Goal: Task Accomplishment & Management: Use online tool/utility

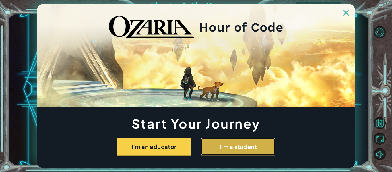
click at [218, 150] on button "I'm a student" at bounding box center [238, 147] width 75 height 18
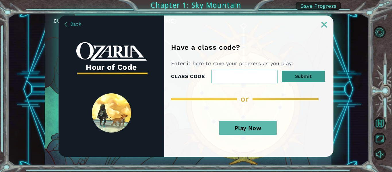
click at [305, 75] on button "Submit" at bounding box center [303, 76] width 43 height 11
click at [261, 94] on div "Have a class code? Enter it here to save your progress as you play: CLASS CODE …" at bounding box center [248, 99] width 169 height 113
click at [263, 127] on button "Play Now" at bounding box center [247, 128] width 57 height 14
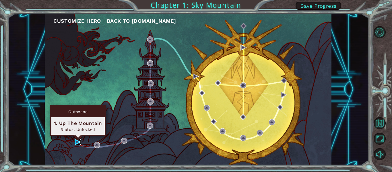
click at [79, 142] on img at bounding box center [78, 142] width 6 height 6
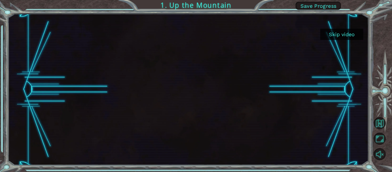
click at [337, 34] on button "Skip video" at bounding box center [341, 34] width 43 height 11
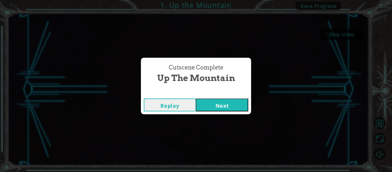
click at [219, 104] on button "Next" at bounding box center [222, 104] width 52 height 13
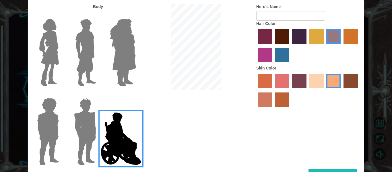
click at [129, 65] on img at bounding box center [122, 53] width 31 height 72
click at [136, 15] on input "Hero Amethyst" at bounding box center [136, 15] width 0 height 0
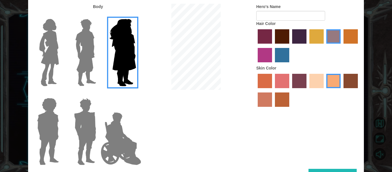
click at [76, 63] on img at bounding box center [86, 53] width 26 height 72
click at [98, 15] on input "Hero Lars" at bounding box center [98, 15] width 0 height 0
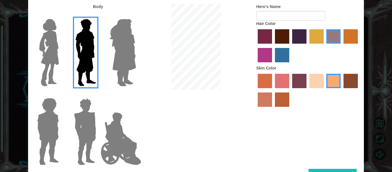
click at [49, 64] on img at bounding box center [49, 53] width 24 height 72
click at [61, 15] on input "Hero Connie" at bounding box center [61, 15] width 0 height 0
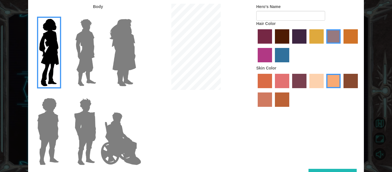
click at [43, 110] on img at bounding box center [48, 132] width 26 height 72
click at [61, 94] on input "Hero Steven" at bounding box center [61, 94] width 0 height 0
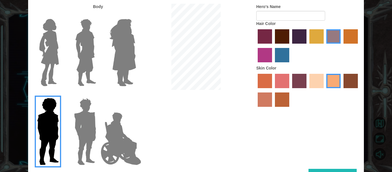
click at [87, 123] on img at bounding box center [85, 132] width 27 height 72
click at [98, 94] on input "Hero Garnet" at bounding box center [98, 94] width 0 height 0
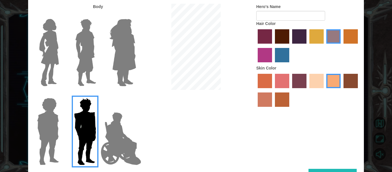
click at [116, 140] on img at bounding box center [120, 138] width 45 height 57
click at [136, 94] on input "Hero Jamie" at bounding box center [136, 94] width 0 height 0
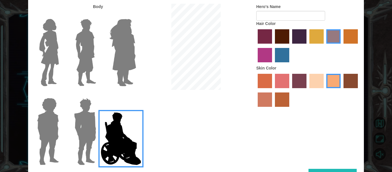
click at [42, 61] on img at bounding box center [49, 53] width 24 height 72
click at [61, 15] on input "Hero Connie" at bounding box center [61, 15] width 0 height 0
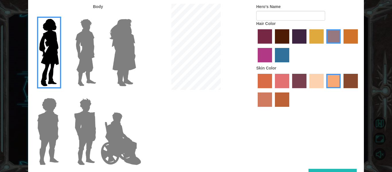
click at [319, 85] on label "sandy beach skin color" at bounding box center [316, 81] width 14 height 14
click at [307, 90] on input "sandy beach skin color" at bounding box center [307, 90] width 0 height 0
click at [283, 40] on label "maroon hair color" at bounding box center [282, 36] width 14 height 14
click at [273, 46] on input "maroon hair color" at bounding box center [273, 46] width 0 height 0
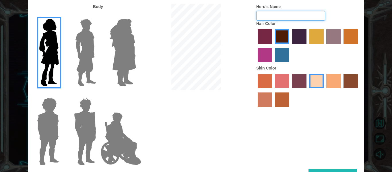
click at [289, 11] on input "Hero's Name" at bounding box center [290, 16] width 69 height 10
type input "n"
type input "NINY"
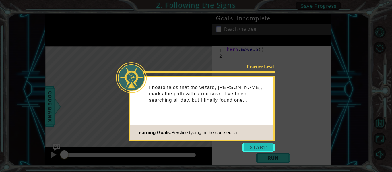
click at [259, 145] on button "Start" at bounding box center [258, 147] width 33 height 9
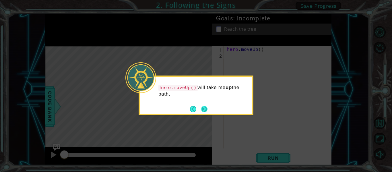
click at [205, 112] on button "Next" at bounding box center [204, 109] width 6 height 6
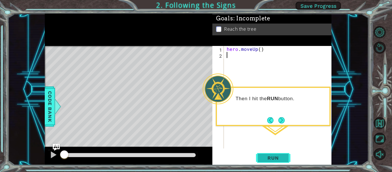
click at [286, 160] on button "Run" at bounding box center [273, 158] width 34 height 12
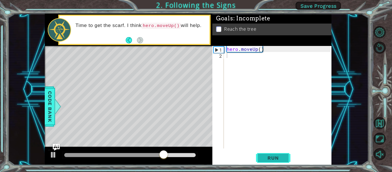
click at [263, 160] on span "Run" at bounding box center [273, 158] width 23 height 6
click at [219, 48] on div "1" at bounding box center [219, 50] width 10 height 6
type textarea "hero.moveUp()"
click at [221, 55] on div "2" at bounding box center [218, 56] width 10 height 6
click at [222, 56] on div "2" at bounding box center [218, 56] width 10 height 6
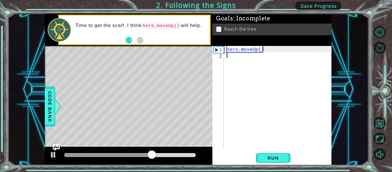
click at [222, 58] on div "2" at bounding box center [218, 56] width 10 height 6
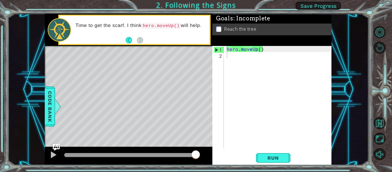
click at [262, 31] on li "Reach the tree" at bounding box center [272, 29] width 113 height 7
click at [274, 159] on span "Run" at bounding box center [273, 158] width 23 height 6
